Goal: Navigation & Orientation: Find specific page/section

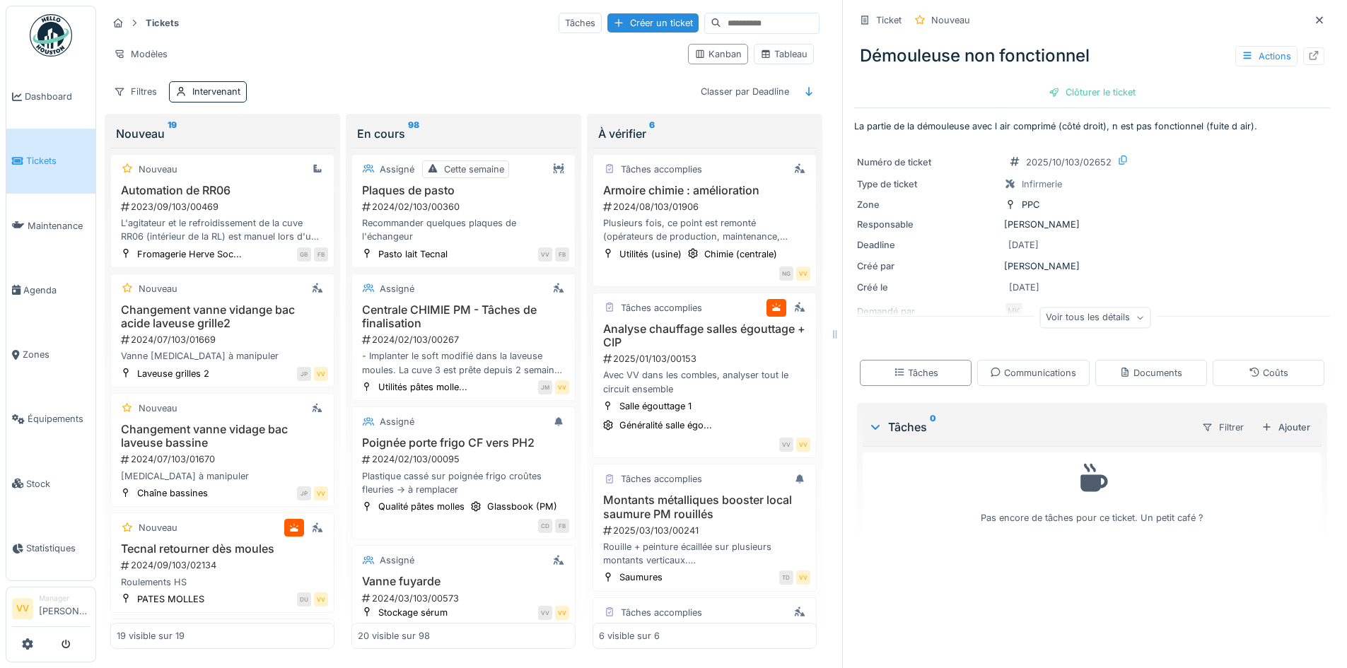
scroll to position [202, 0]
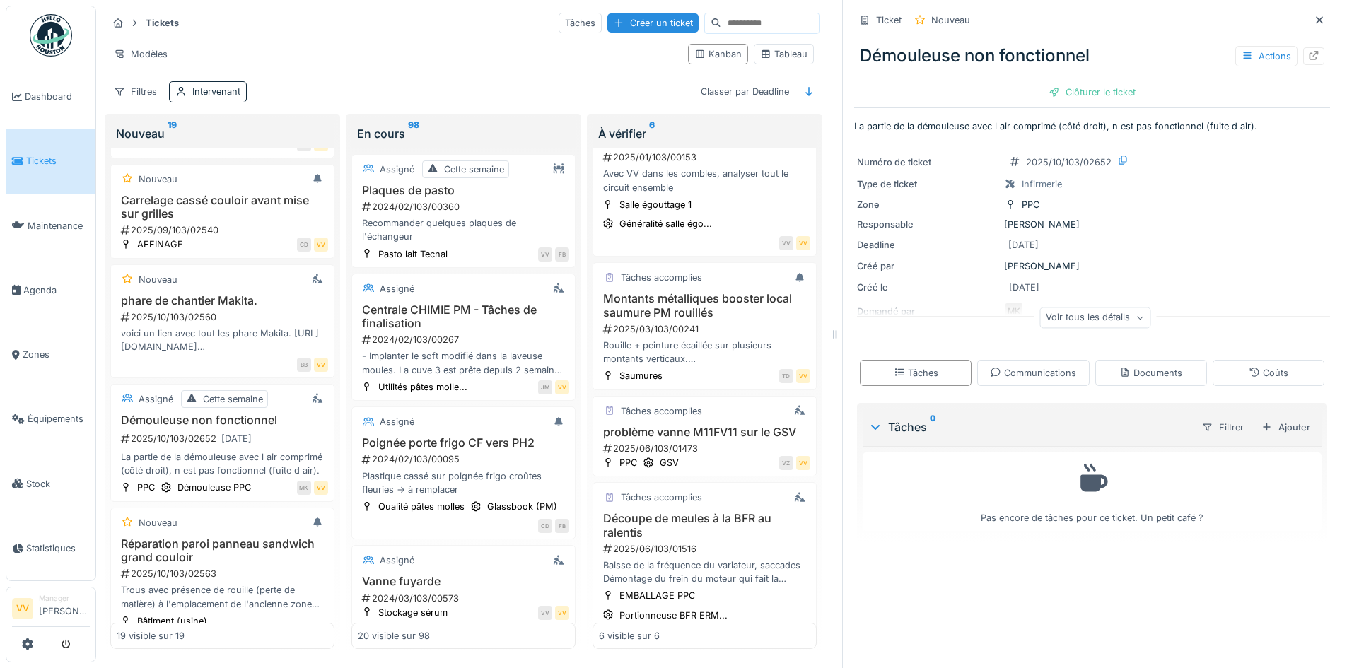
click at [30, 158] on span "Tickets" at bounding box center [58, 160] width 64 height 13
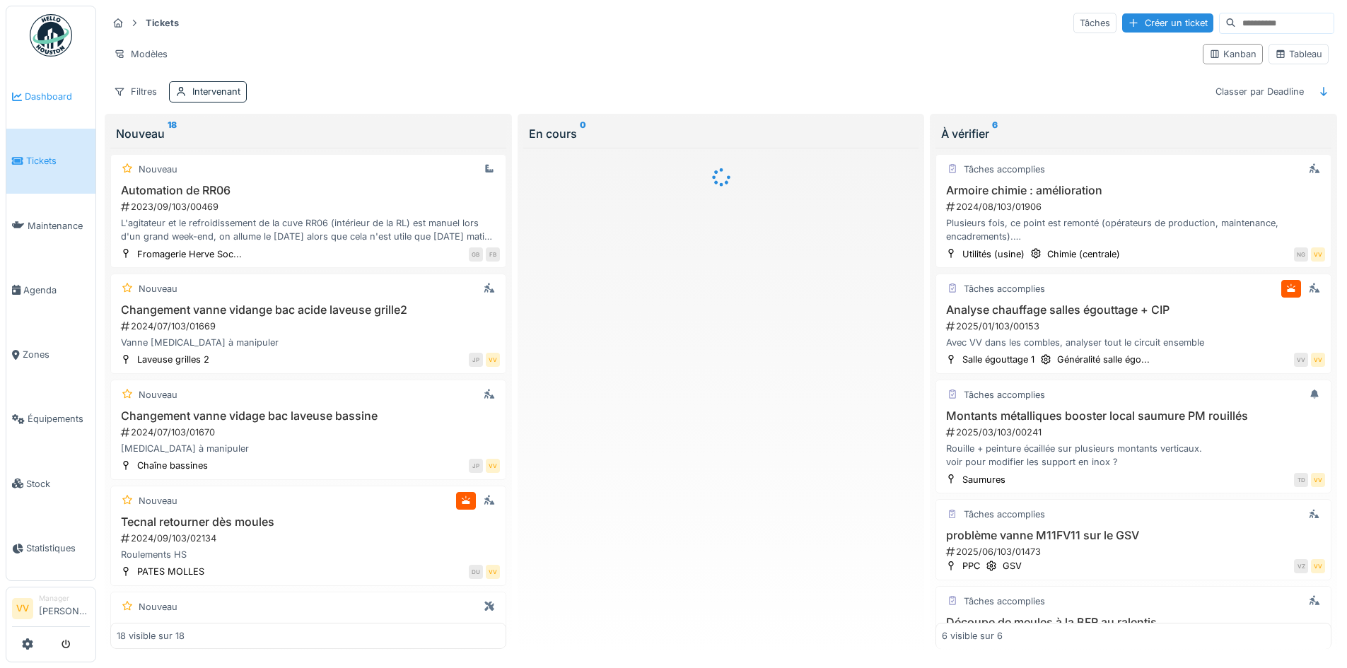
click at [48, 90] on span "Dashboard" at bounding box center [57, 96] width 65 height 13
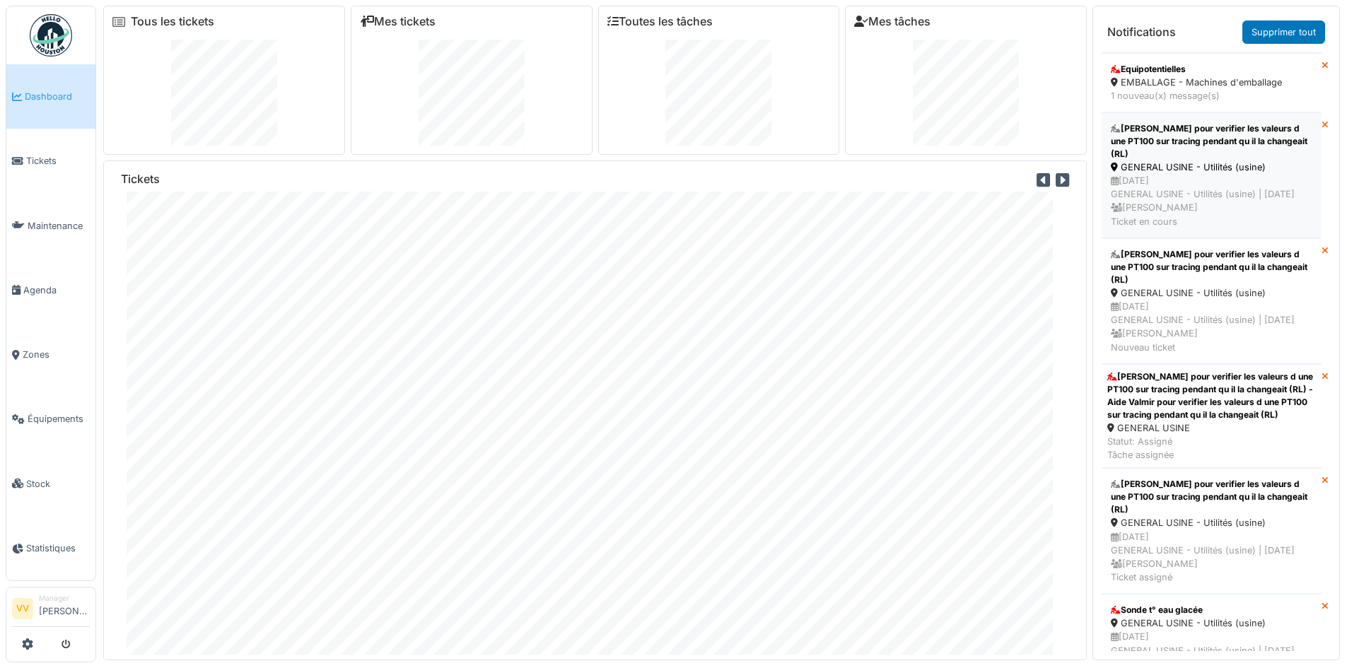
scroll to position [1485, 0]
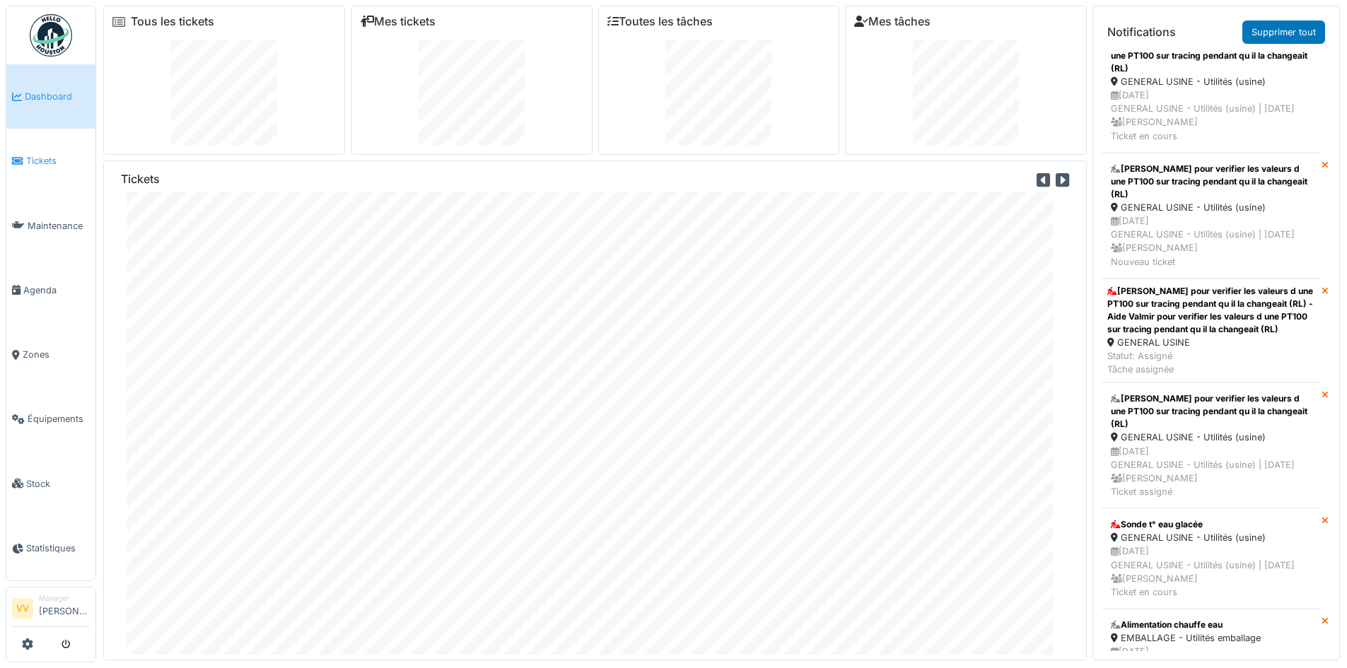
click at [21, 163] on icon at bounding box center [17, 161] width 11 height 10
